Goal: Task Accomplishment & Management: Manage account settings

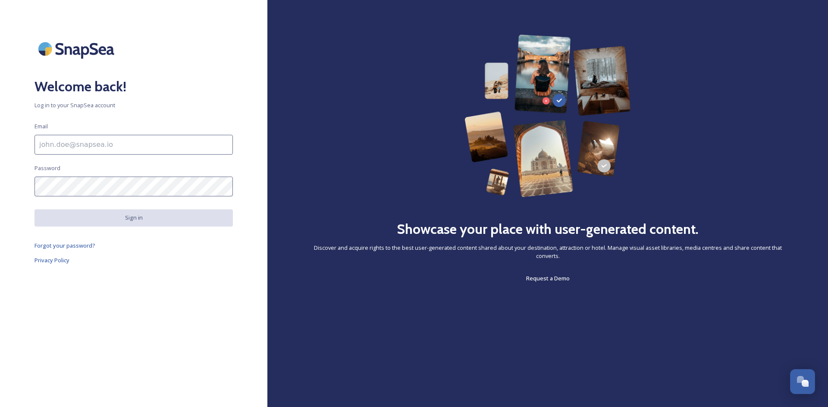
click at [122, 149] on input at bounding box center [133, 145] width 198 height 20
click at [144, 148] on input at bounding box center [133, 145] width 198 height 20
click at [163, 267] on div "Welcome back! Log in to your SnapSea account Email Password Sign in Forgot your…" at bounding box center [133, 203] width 267 height 338
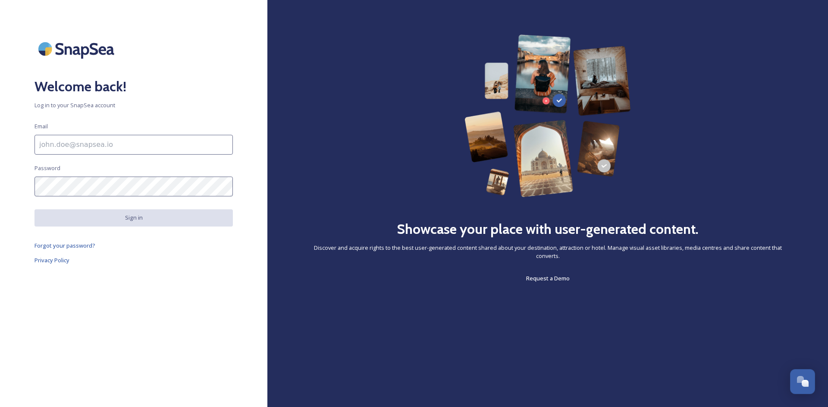
click at [187, 148] on input at bounding box center [133, 145] width 198 height 20
click at [114, 142] on input at bounding box center [133, 145] width 198 height 20
click at [115, 135] on input at bounding box center [133, 145] width 198 height 20
drag, startPoint x: 122, startPoint y: 306, endPoint x: 117, endPoint y: 281, distance: 25.0
click at [123, 306] on div "Welcome back! Log in to your SnapSea account Email Password Sign in Forgot your…" at bounding box center [133, 203] width 267 height 338
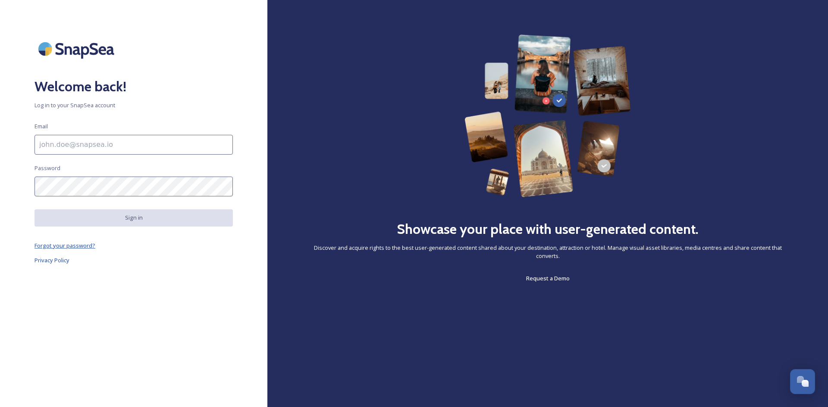
click at [72, 250] on span "Forgot your password?" at bounding box center [64, 246] width 61 height 8
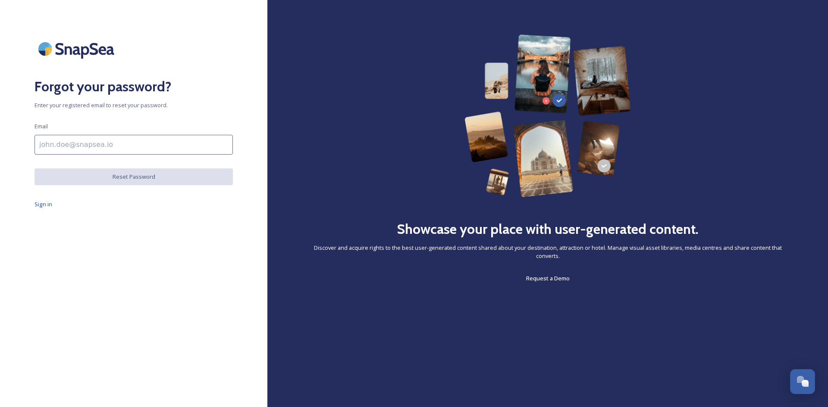
click at [97, 156] on html "Forgot your password? Enter your registered email to reset your password. Email…" at bounding box center [414, 203] width 828 height 407
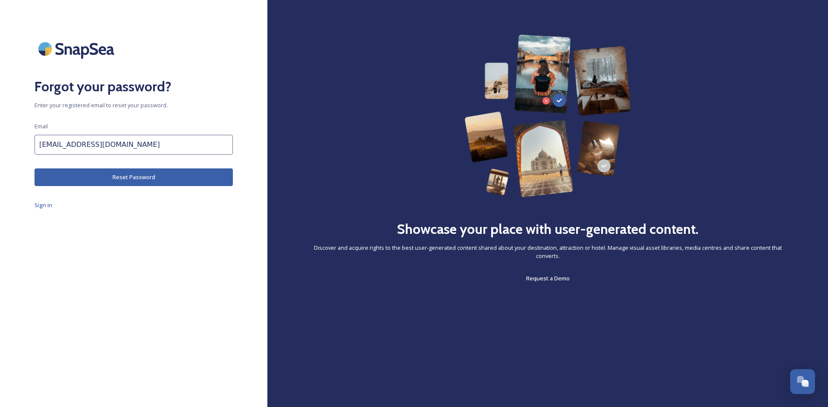
type input "[EMAIL_ADDRESS][DOMAIN_NAME]"
click at [100, 166] on div "Forgot your password? Enter your registered email to reset your password. Email…" at bounding box center [133, 203] width 267 height 338
click at [102, 176] on button "Reset Password" at bounding box center [133, 178] width 198 height 18
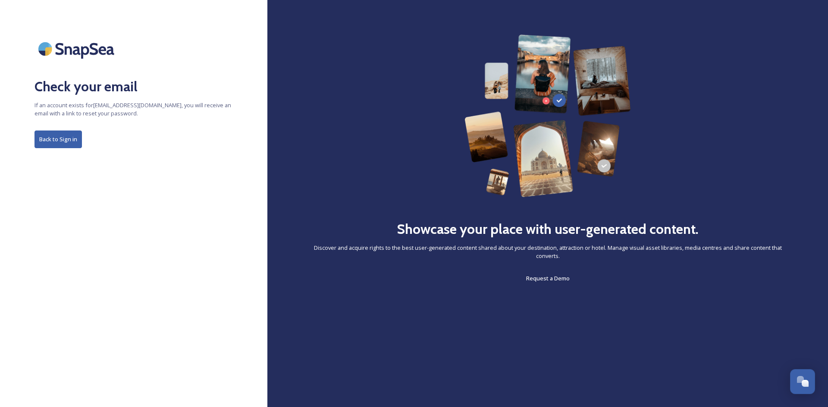
click at [61, 144] on button "Back to Sign in" at bounding box center [57, 140] width 47 height 18
